Goal: Obtain resource: Obtain resource

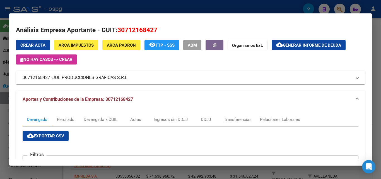
scroll to position [56, 0]
click at [375, 53] on div at bounding box center [190, 89] width 381 height 179
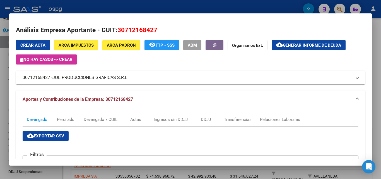
click at [375, 53] on div at bounding box center [190, 89] width 381 height 179
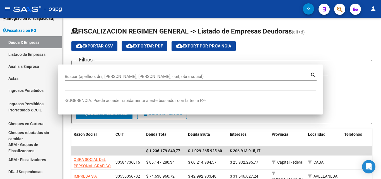
click at [375, 53] on div "FISCALIZACION REGIMEN GENERAL -> Listado de Empresas Deudoras (alt+d) cloud_dow…" at bounding box center [222, 166] width 319 height 296
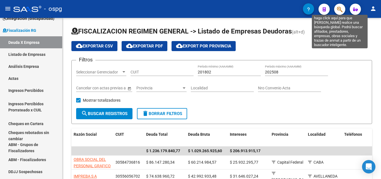
click at [338, 12] on icon "button" at bounding box center [340, 9] width 6 height 6
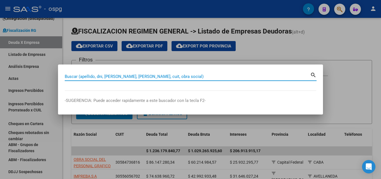
click at [142, 75] on input "Buscar (apellido, dni, [PERSON_NAME], [PERSON_NAME], cuit, obra social)" at bounding box center [188, 76] width 246 height 5
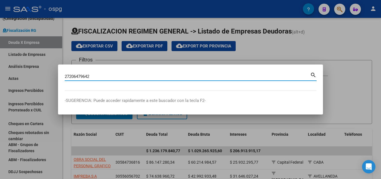
type input "27206479642"
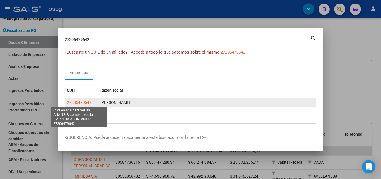
drag, startPoint x: 82, startPoint y: 99, endPoint x: 82, endPoint y: 102, distance: 3.1
click at [82, 100] on datatable-body-cell "27206479642" at bounding box center [82, 102] width 34 height 9
click at [82, 102] on span "27206479642" at bounding box center [79, 102] width 25 height 4
copy span "2720647"
type textarea "27206479642"
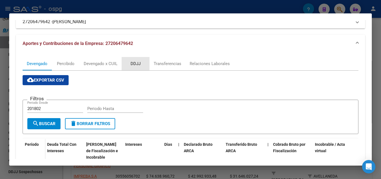
click at [132, 61] on div "DDJJ" at bounding box center [136, 64] width 10 height 6
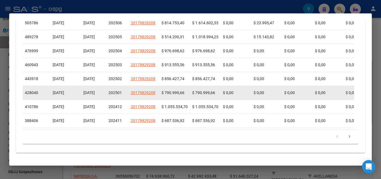
scroll to position [262, 0]
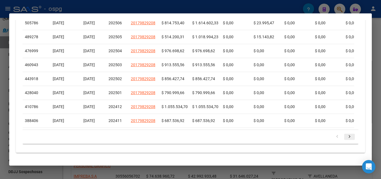
click at [346, 138] on icon "go to next page" at bounding box center [349, 137] width 7 height 7
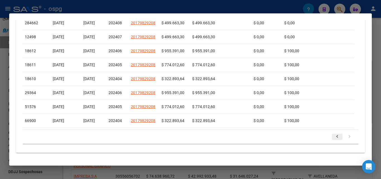
click at [334, 137] on icon "go to previous page" at bounding box center [337, 137] width 7 height 7
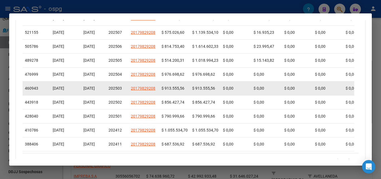
scroll to position [206, 0]
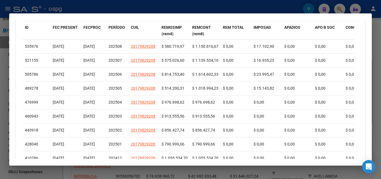
click at [0, 102] on div at bounding box center [190, 89] width 381 height 179
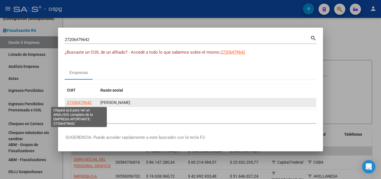
click at [76, 103] on span "27206479642" at bounding box center [79, 102] width 25 height 4
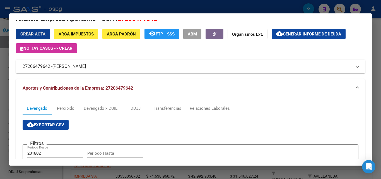
scroll to position [0, 0]
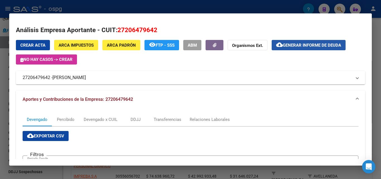
click at [289, 44] on span "Generar informe de deuda" at bounding box center [312, 45] width 58 height 5
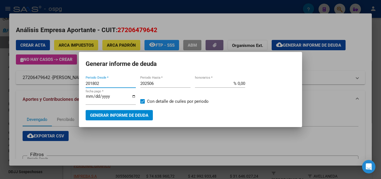
drag, startPoint x: 121, startPoint y: 86, endPoint x: 54, endPoint y: 88, distance: 67.3
click at [54, 88] on div "27206479642 Buscar (apellido, dni, cuil, nro traspaso, cuit, obra social) searc…" at bounding box center [190, 89] width 381 height 179
type input "202407"
click at [161, 84] on input "202506" at bounding box center [165, 83] width 50 height 5
type input "202508"
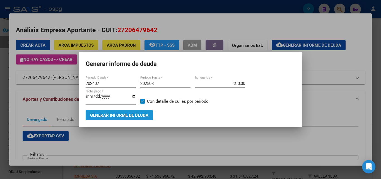
drag, startPoint x: 143, startPoint y: 110, endPoint x: 142, endPoint y: 113, distance: 2.9
click at [142, 113] on button "Generar informe de deuda" at bounding box center [119, 115] width 67 height 10
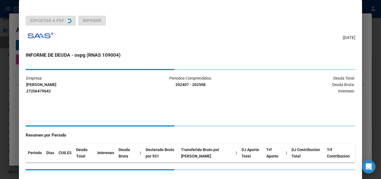
click at [142, 113] on div "Empresa: [PERSON_NAME] 27206479642 Periodos Comprendidos: 202407 - 202508 Deuda…" at bounding box center [191, 119] width 330 height 101
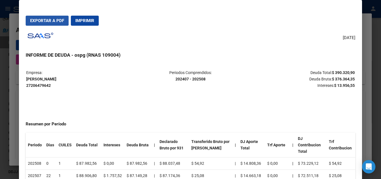
click at [44, 20] on span "Exportar a PDF" at bounding box center [47, 20] width 34 height 5
click at [0, 132] on div at bounding box center [190, 89] width 381 height 179
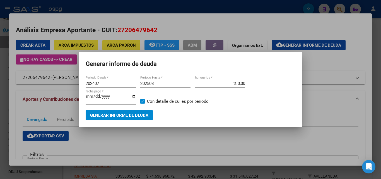
click at [0, 132] on div at bounding box center [190, 89] width 381 height 179
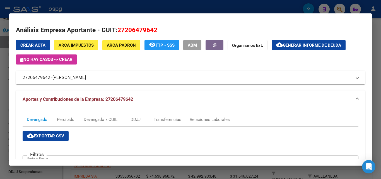
click at [0, 132] on div at bounding box center [190, 89] width 381 height 179
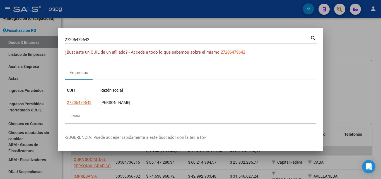
click at [48, 73] on div at bounding box center [190, 89] width 381 height 179
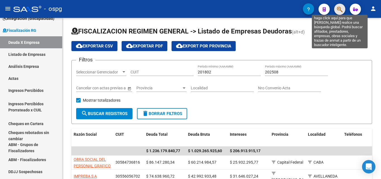
click at [342, 10] on icon "button" at bounding box center [340, 9] width 6 height 6
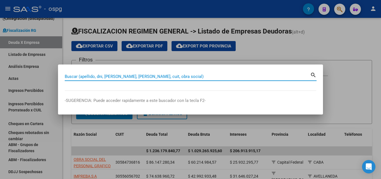
click at [126, 75] on input "Buscar (apellido, dni, [PERSON_NAME], [PERSON_NAME], cuit, obra social)" at bounding box center [188, 76] width 246 height 5
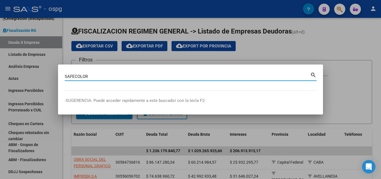
type input "SAFECOLOR"
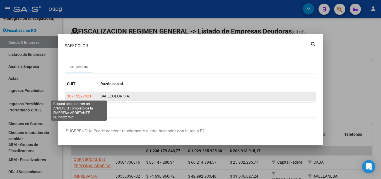
click at [88, 94] on span "30715227521" at bounding box center [79, 96] width 25 height 4
copy span "2"
type textarea "30715227521"
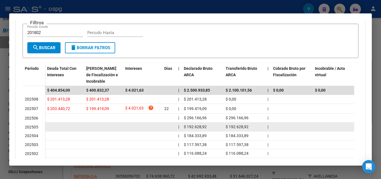
scroll to position [28, 0]
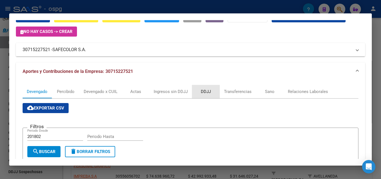
click at [214, 93] on div "DDJJ" at bounding box center [206, 91] width 28 height 13
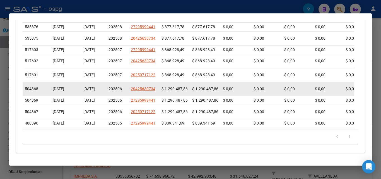
scroll to position [186, 0]
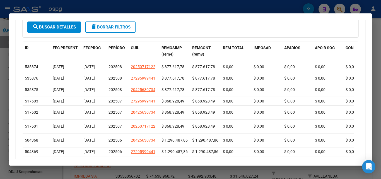
click at [0, 99] on div at bounding box center [190, 89] width 381 height 179
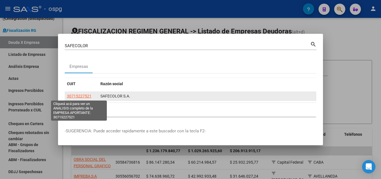
click at [85, 95] on span "30715227521" at bounding box center [79, 96] width 25 height 4
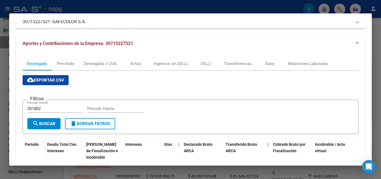
scroll to position [0, 0]
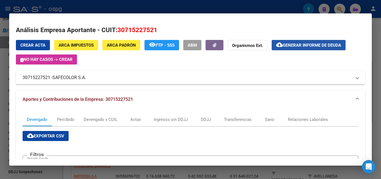
click at [289, 45] on span "Generar informe de deuda" at bounding box center [312, 45] width 58 height 5
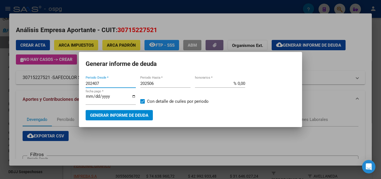
drag, startPoint x: 116, startPoint y: 83, endPoint x: 60, endPoint y: 85, distance: 56.1
click at [59, 85] on div "SAFECOLOR Buscar (apellido, dni, cuil, nro traspaso, cuit, obra social) search …" at bounding box center [190, 89] width 381 height 179
type input "202507"
click at [173, 83] on input "202506" at bounding box center [165, 83] width 50 height 5
type input "202508"
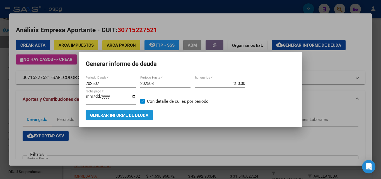
click at [106, 113] on span "Generar informe de deuda" at bounding box center [119, 115] width 58 height 5
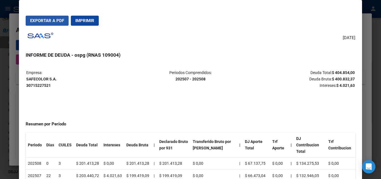
click at [54, 21] on span "Exportar a PDF" at bounding box center [47, 20] width 34 height 5
click at [378, 80] on div at bounding box center [190, 89] width 381 height 179
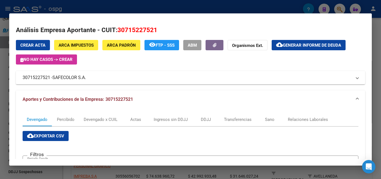
click at [378, 80] on div at bounding box center [190, 89] width 381 height 179
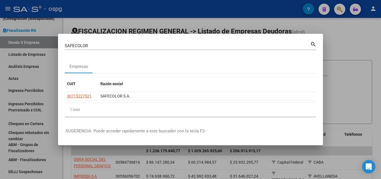
click at [378, 80] on div at bounding box center [190, 89] width 381 height 179
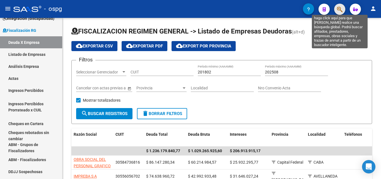
click at [339, 10] on icon "button" at bounding box center [340, 9] width 6 height 6
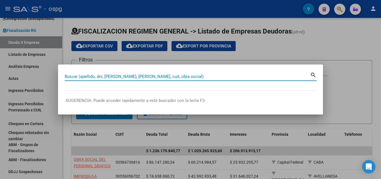
click at [196, 77] on input "Buscar (apellido, dni, [PERSON_NAME], [PERSON_NAME], cuit, obra social)" at bounding box center [188, 76] width 246 height 5
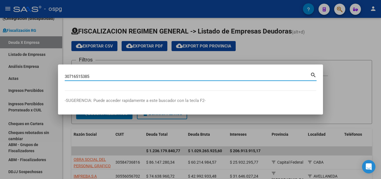
type input "30716515385"
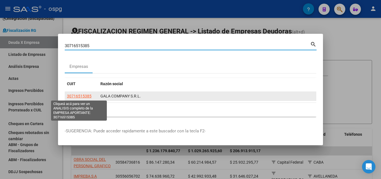
click at [90, 95] on span "30716515385" at bounding box center [79, 96] width 25 height 4
type textarea "30716515385"
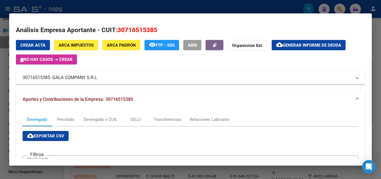
click at [381, 53] on div at bounding box center [190, 89] width 381 height 179
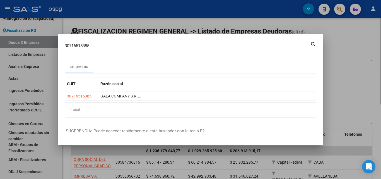
drag, startPoint x: 346, startPoint y: 49, endPoint x: 334, endPoint y: 20, distance: 31.2
click at [346, 48] on div at bounding box center [190, 89] width 381 height 179
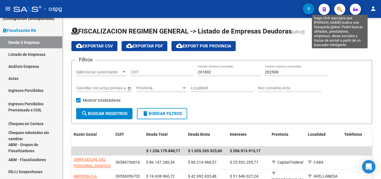
click at [338, 11] on icon "button" at bounding box center [340, 9] width 6 height 6
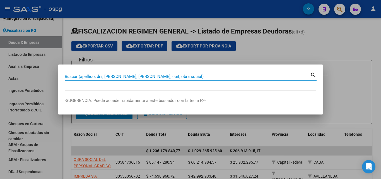
click at [135, 76] on input "Buscar (apellido, dni, [PERSON_NAME], [PERSON_NAME], cuit, obra social)" at bounding box center [188, 76] width 246 height 5
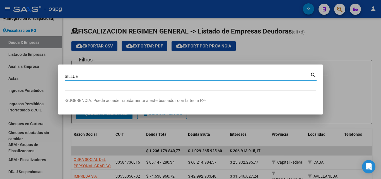
click at [107, 77] on input "SILLUE" at bounding box center [188, 76] width 246 height 5
type input "SILLUE"
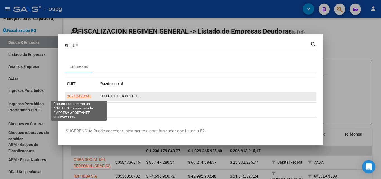
click at [82, 98] on span "30712423346" at bounding box center [79, 96] width 25 height 4
type textarea "30712423346"
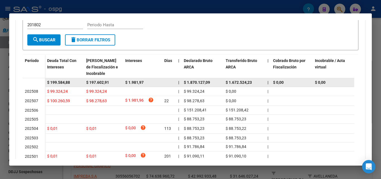
scroll to position [196, 0]
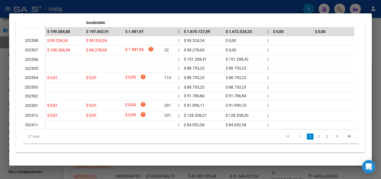
click at [379, 97] on div at bounding box center [190, 89] width 381 height 179
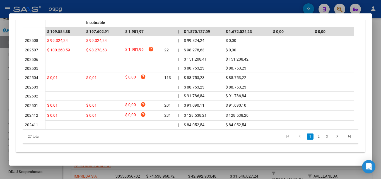
click at [379, 97] on div at bounding box center [190, 89] width 381 height 179
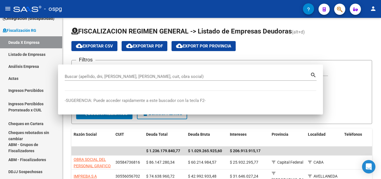
click at [379, 97] on div "FISCALIZACION REGIMEN GENERAL -> Listado de Empresas Deudoras (alt+d) cloud_dow…" at bounding box center [222, 166] width 319 height 296
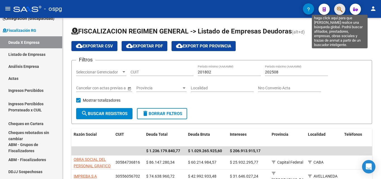
click at [338, 9] on icon "button" at bounding box center [340, 9] width 6 height 6
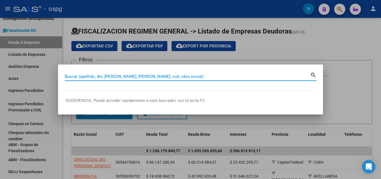
click at [99, 77] on input "Buscar (apellido, dni, [PERSON_NAME], [PERSON_NAME], cuit, obra social)" at bounding box center [188, 76] width 246 height 5
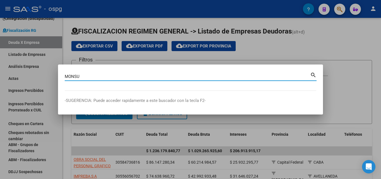
type input "MONSU"
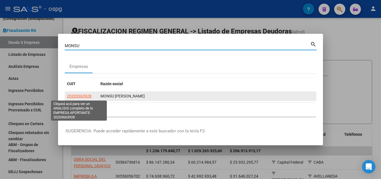
click at [76, 96] on span "20203663928" at bounding box center [79, 96] width 25 height 4
type textarea "20203663928"
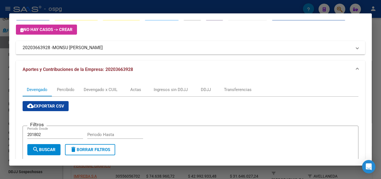
scroll to position [28, 0]
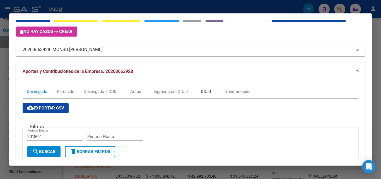
click at [215, 90] on div "DDJJ" at bounding box center [206, 91] width 28 height 13
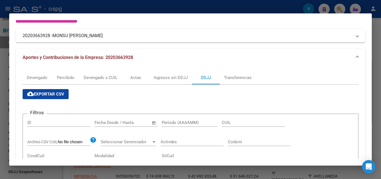
scroll to position [168, 0]
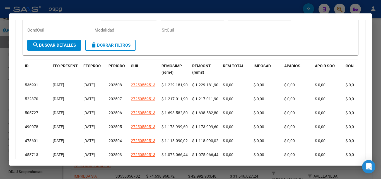
click at [0, 121] on div at bounding box center [190, 89] width 381 height 179
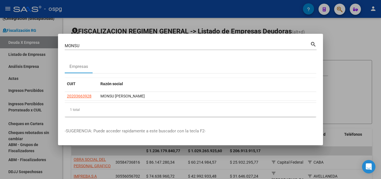
click at [336, 53] on div at bounding box center [190, 89] width 381 height 179
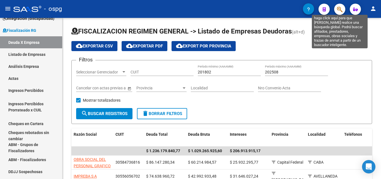
click at [342, 9] on icon "button" at bounding box center [340, 9] width 6 height 6
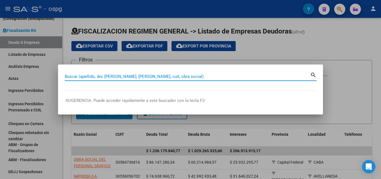
click at [143, 77] on input "Buscar (apellido, dni, [PERSON_NAME], [PERSON_NAME], cuit, obra social)" at bounding box center [188, 76] width 246 height 5
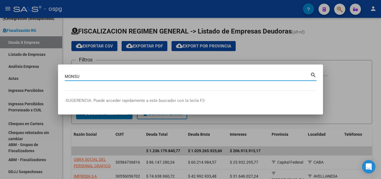
type input "MONSU"
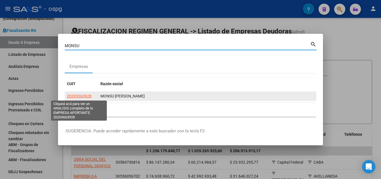
click at [83, 96] on span "20203663928" at bounding box center [79, 96] width 25 height 4
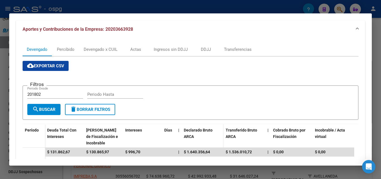
scroll to position [0, 0]
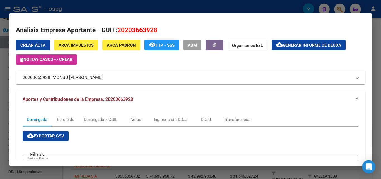
click at [295, 47] on span "Generar informe de deuda" at bounding box center [312, 45] width 58 height 5
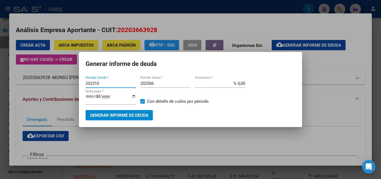
drag, startPoint x: 111, startPoint y: 84, endPoint x: 65, endPoint y: 79, distance: 46.3
click at [59, 82] on div "[PERSON_NAME] Buscar (apellido, dni, cuil, nro traspaso, cuit, obra social) sea…" at bounding box center [190, 89] width 381 height 179
type input "202507"
click at [173, 77] on mat-dialog-content "202507 Periodo Desde * 202506 Periodo Hasta * % 0,00 honorarios * [DATE] fecha …" at bounding box center [190, 98] width 223 height 46
click at [164, 84] on input "202506" at bounding box center [165, 83] width 50 height 5
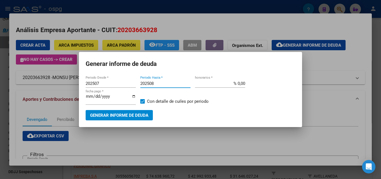
type input "202508"
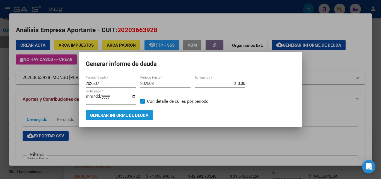
click at [126, 116] on span "Generar informe de deuda" at bounding box center [119, 115] width 58 height 5
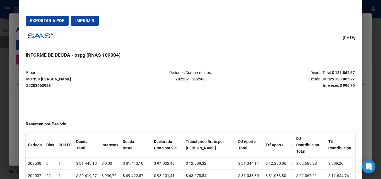
click at [34, 21] on span "Exportar a PDF" at bounding box center [47, 20] width 34 height 5
click at [39, 17] on button "Exportar a PDF" at bounding box center [47, 21] width 43 height 10
click at [43, 22] on span "Exportar a PDF" at bounding box center [47, 20] width 34 height 5
click at [60, 19] on span "Exportar a PDF" at bounding box center [47, 20] width 34 height 5
drag, startPoint x: 78, startPoint y: 78, endPoint x: 38, endPoint y: 78, distance: 40.2
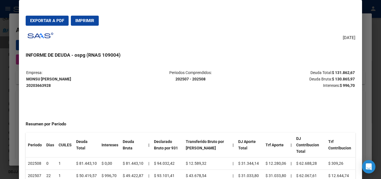
click at [27, 79] on p "Empresa: MONSU [PERSON_NAME] 20203663928" at bounding box center [80, 79] width 109 height 19
copy strong "MONSU [PERSON_NAME]"
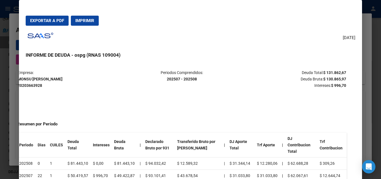
scroll to position [0, 25]
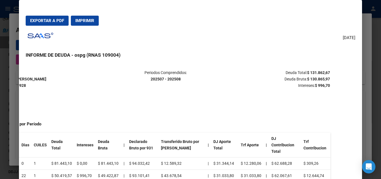
drag, startPoint x: 331, startPoint y: 72, endPoint x: 317, endPoint y: 66, distance: 15.2
click at [317, 66] on mat-dialog-content "Empresa: MONSU [PERSON_NAME] 20203663928 Periodos Comprendidos: 202507 - 202508…" at bounding box center [190, 127] width 343 height 129
drag, startPoint x: 314, startPoint y: 58, endPoint x: 311, endPoint y: 67, distance: 9.3
click at [314, 58] on h3 "INFORME DE DEUDA - ospg (RNAS 109004)" at bounding box center [191, 54] width 330 height 7
drag, startPoint x: 306, startPoint y: 72, endPoint x: 319, endPoint y: 72, distance: 13.1
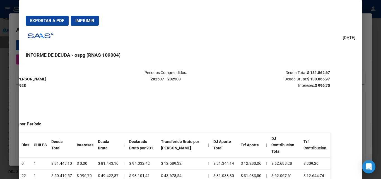
click at [325, 70] on strong "$ 131.862,67" at bounding box center [318, 72] width 23 height 4
copy strong "131.862,6"
click at [0, 86] on div at bounding box center [190, 89] width 381 height 179
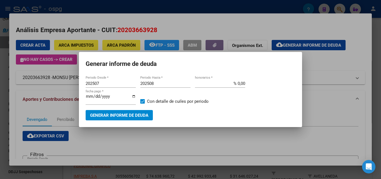
click at [0, 86] on div at bounding box center [190, 89] width 381 height 179
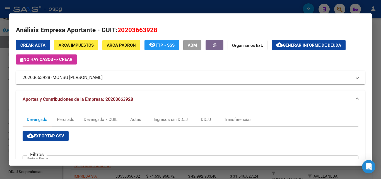
drag, startPoint x: 0, startPoint y: 94, endPoint x: 4, endPoint y: 93, distance: 3.8
click at [1, 94] on div at bounding box center [190, 89] width 381 height 179
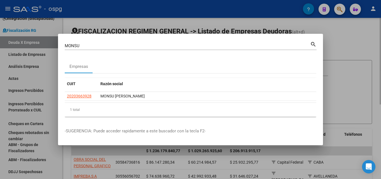
click at [356, 47] on div at bounding box center [190, 89] width 381 height 179
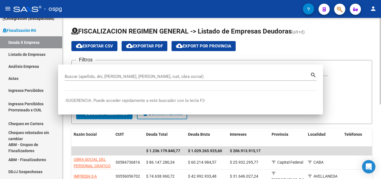
drag, startPoint x: 355, startPoint y: 47, endPoint x: 338, endPoint y: 20, distance: 31.8
click at [354, 47] on div "cloud_download Exportar CSV cloud_download Exportar PDF cloud_download Export p…" at bounding box center [221, 46] width 301 height 10
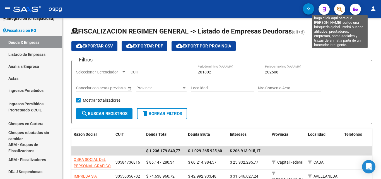
click at [339, 10] on icon "button" at bounding box center [340, 9] width 6 height 6
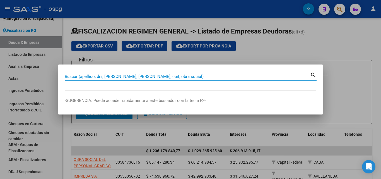
click at [144, 75] on input "Buscar (apellido, dni, [PERSON_NAME], [PERSON_NAME], cuit, obra social)" at bounding box center [188, 76] width 246 height 5
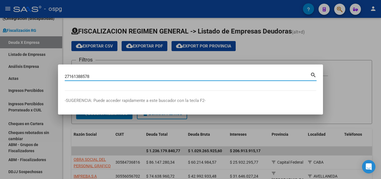
type input "27161388578"
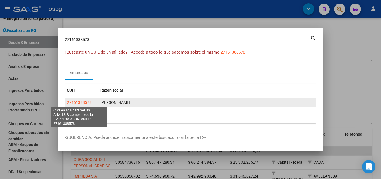
click at [86, 101] on span "27161388578" at bounding box center [79, 102] width 25 height 4
type textarea "27161388578"
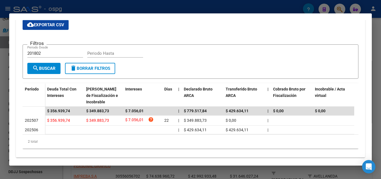
scroll to position [121, 0]
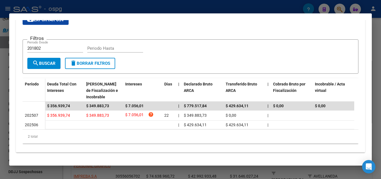
click at [0, 112] on div at bounding box center [190, 89] width 381 height 179
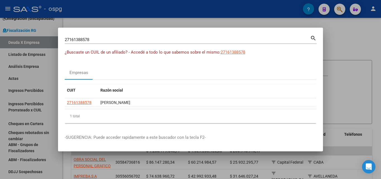
click at [356, 39] on div at bounding box center [190, 89] width 381 height 179
